Goal: Task Accomplishment & Management: Use online tool/utility

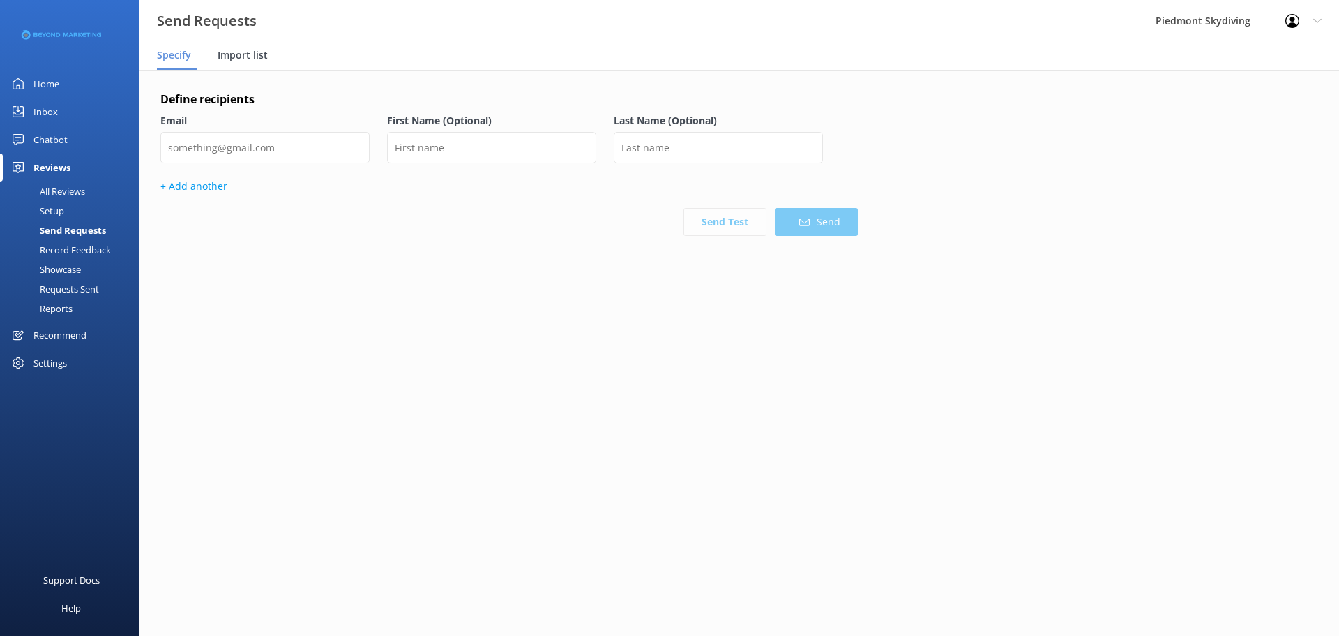
click at [258, 59] on span "Import list" at bounding box center [243, 55] width 50 height 14
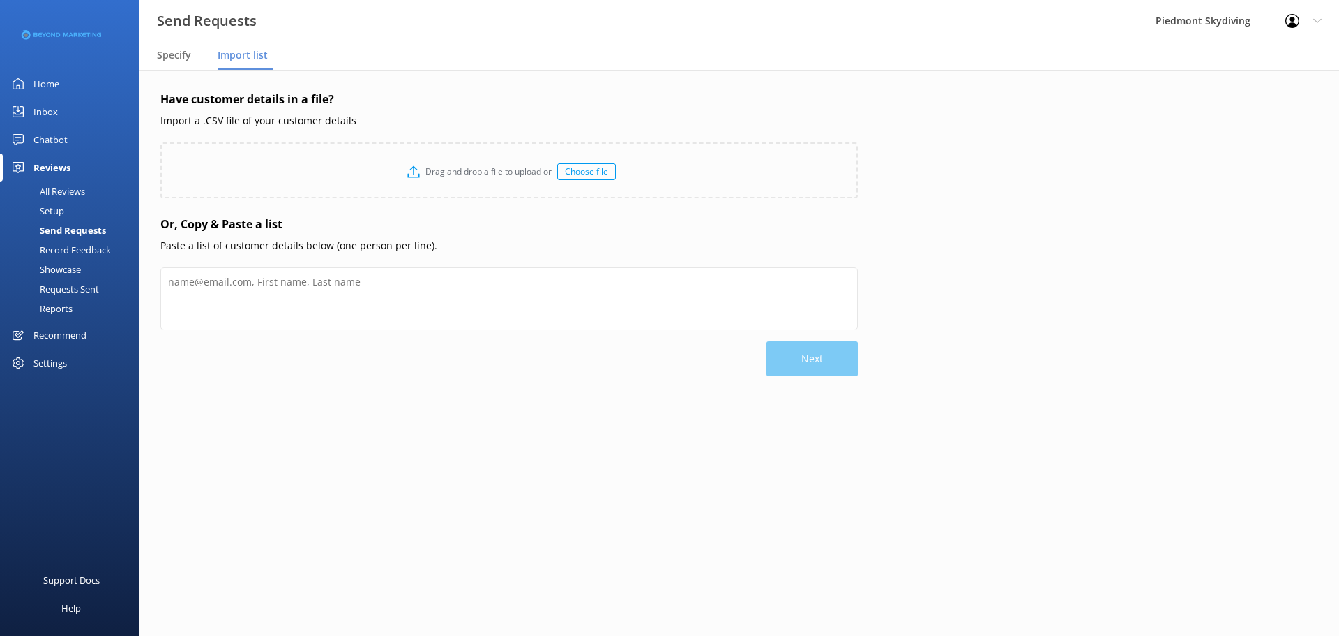
click at [580, 174] on div "Choose file" at bounding box center [586, 171] width 59 height 17
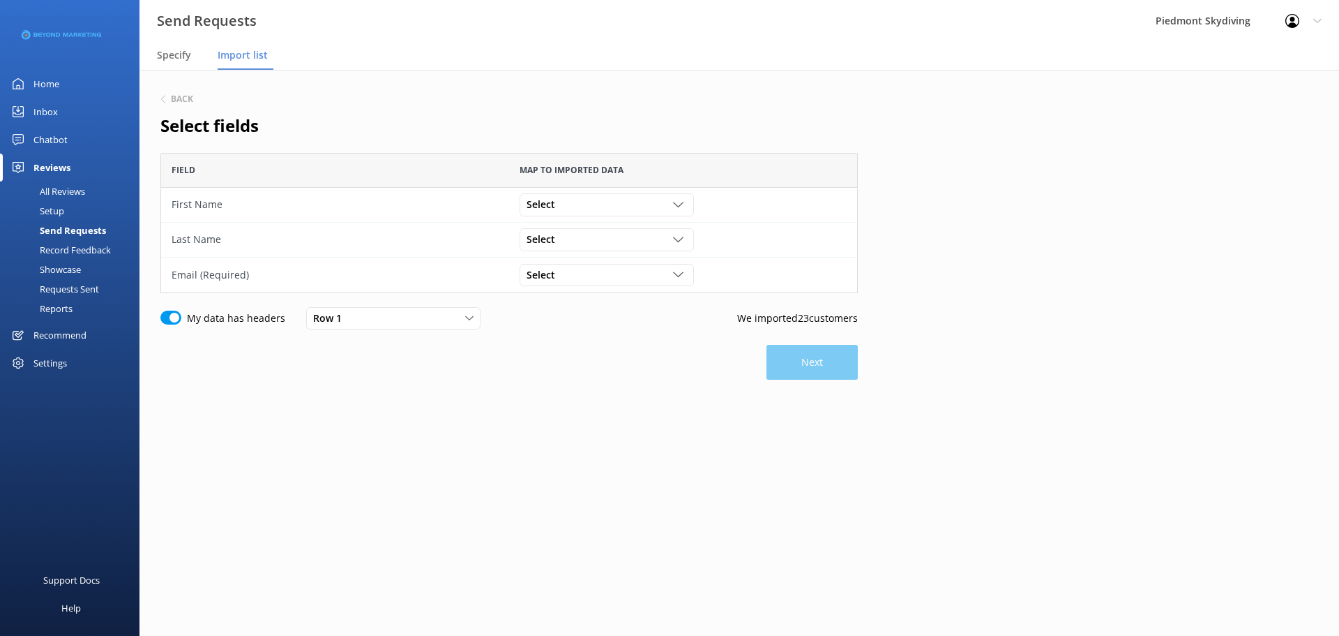
scroll to position [130, 687]
click at [673, 204] on div "Select" at bounding box center [606, 204] width 167 height 15
click at [650, 317] on link "First Name" at bounding box center [606, 318] width 172 height 28
click at [685, 242] on div "grid" at bounding box center [680, 239] width 14 height 10
click at [624, 373] on link "Last Name" at bounding box center [606, 381] width 172 height 28
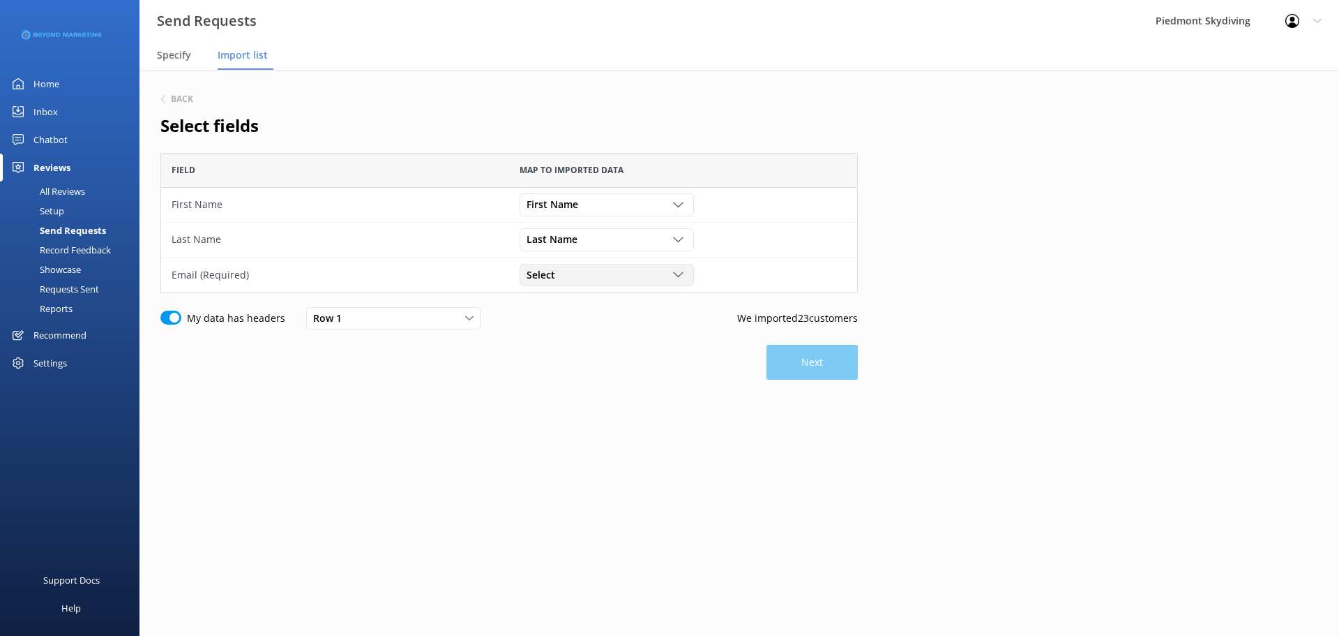
click at [679, 283] on div "Select Participant ID Booking ID Group ID First Name Last Name Weight Gender Da…" at bounding box center [607, 275] width 174 height 22
click at [653, 373] on link "Email" at bounding box center [606, 375] width 172 height 28
click at [777, 365] on button "Next" at bounding box center [812, 362] width 91 height 35
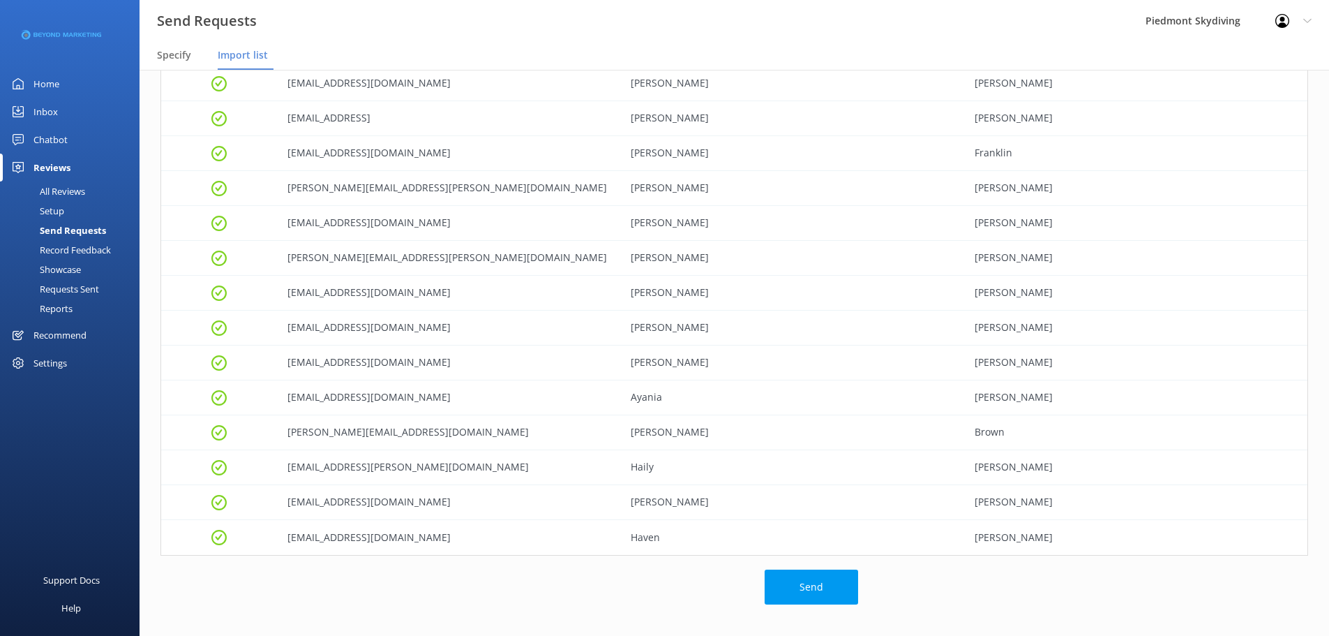
scroll to position [467, 0]
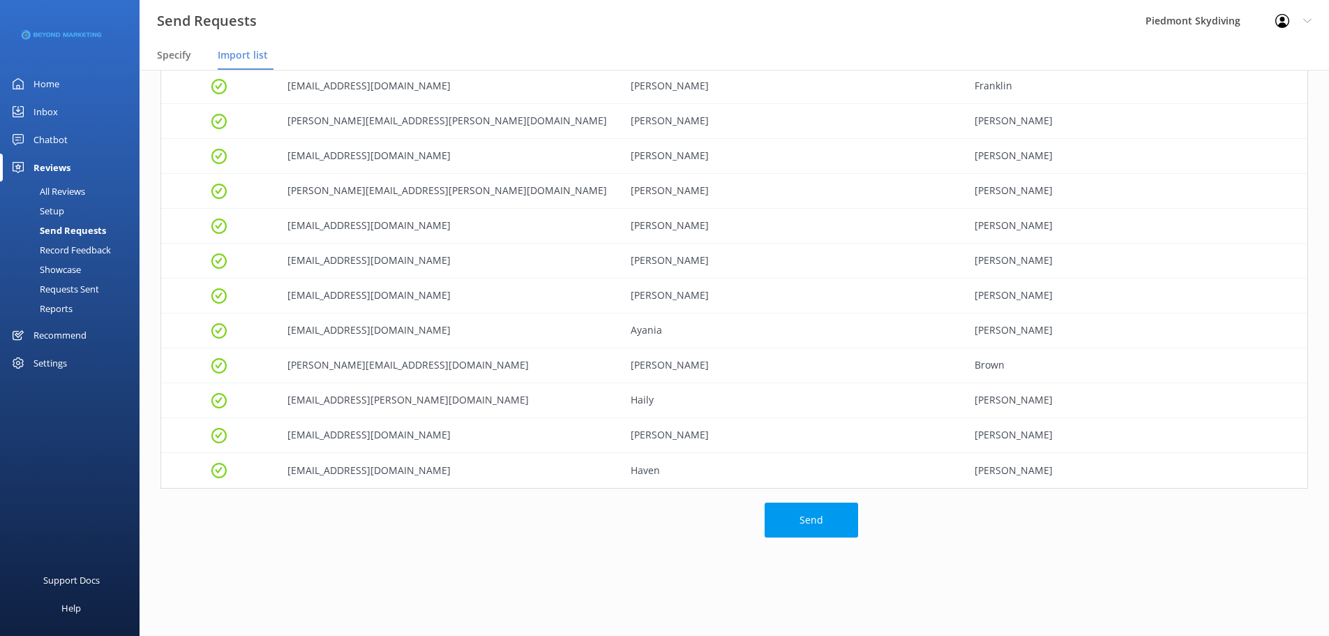
click at [774, 373] on div "Send" at bounding box center [509, 561] width 698 height 119
click at [777, 373] on button "Send" at bounding box center [811, 519] width 93 height 35
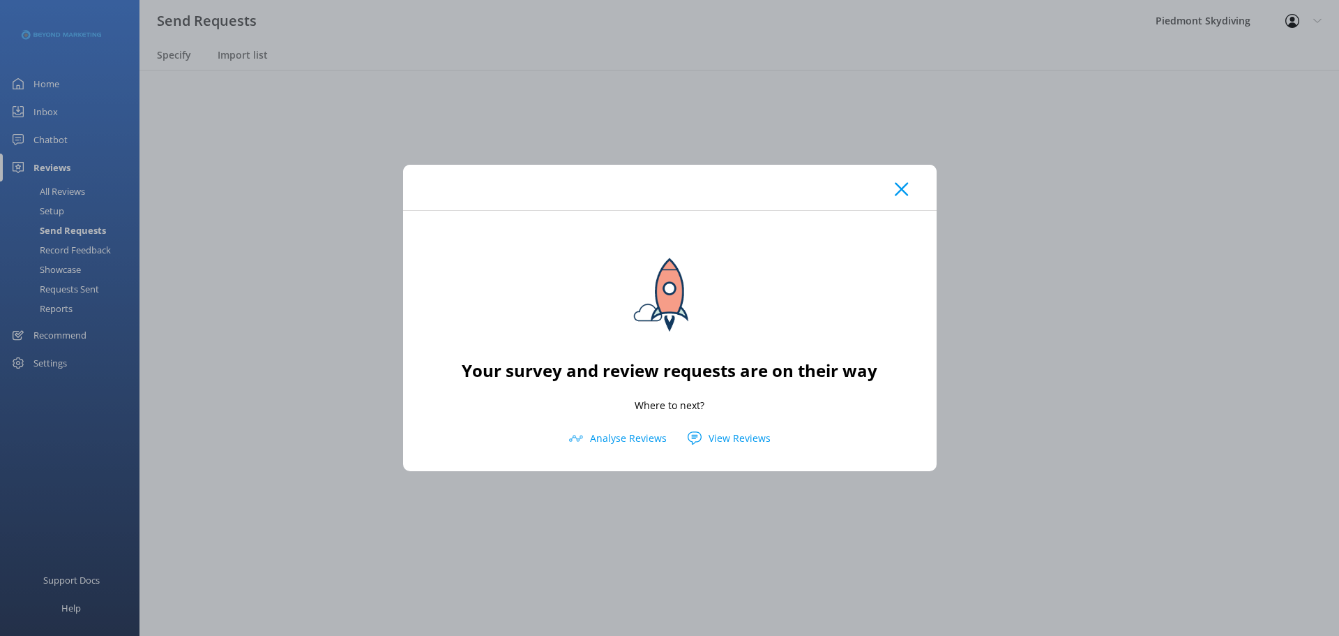
click at [777, 182] on icon at bounding box center [901, 189] width 13 height 14
